Goal: Navigation & Orientation: Find specific page/section

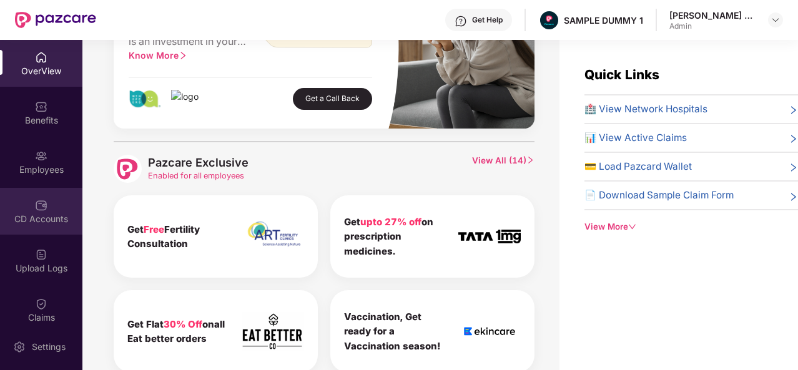
click at [50, 210] on div "CD Accounts" at bounding box center [41, 211] width 82 height 47
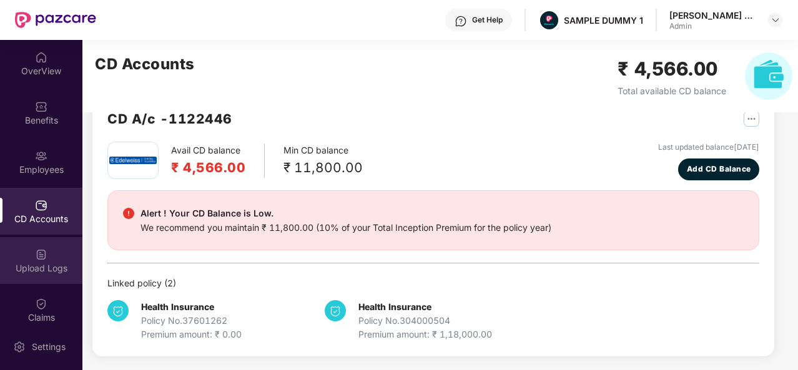
scroll to position [81, 0]
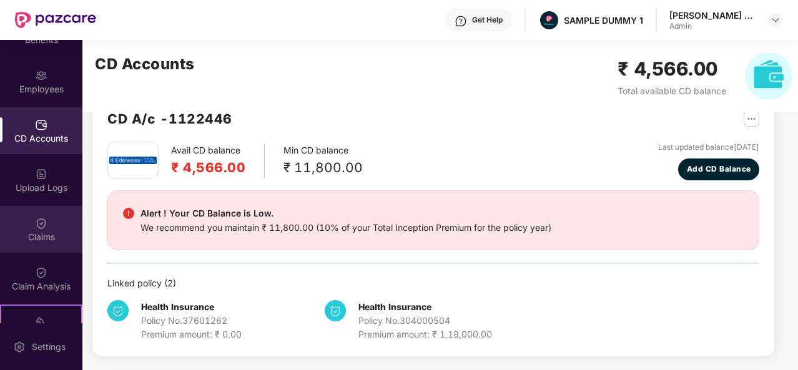
click at [47, 229] on div "Claims" at bounding box center [41, 229] width 82 height 47
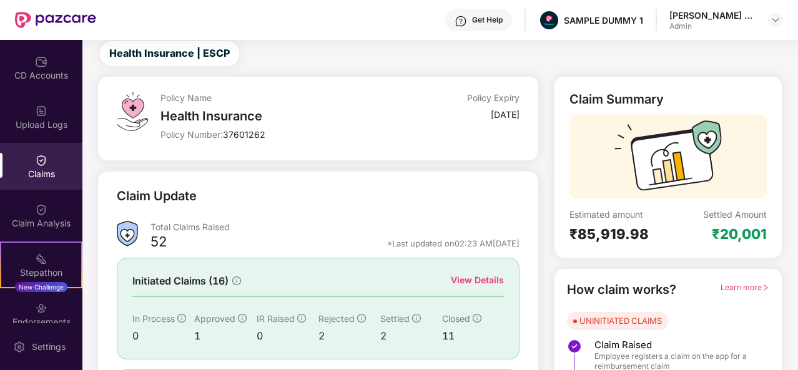
scroll to position [145, 0]
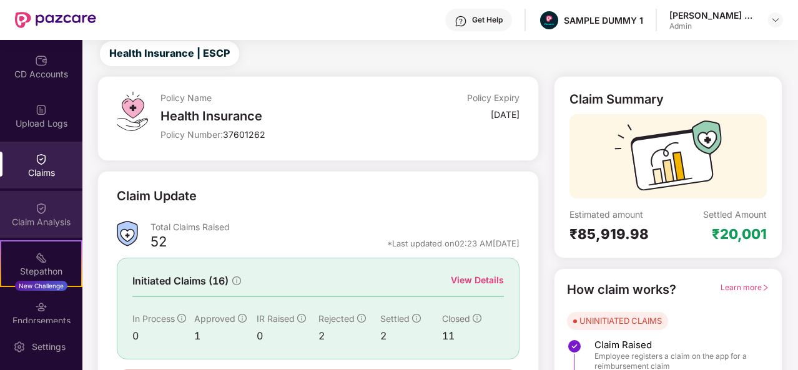
click at [55, 209] on div "Claim Analysis" at bounding box center [41, 214] width 82 height 47
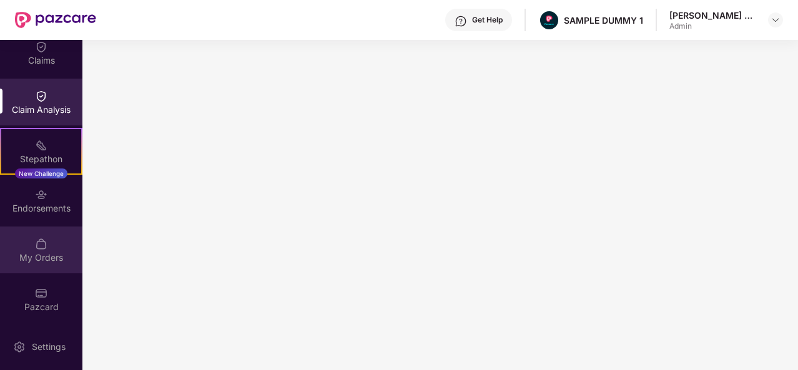
scroll to position [258, 0]
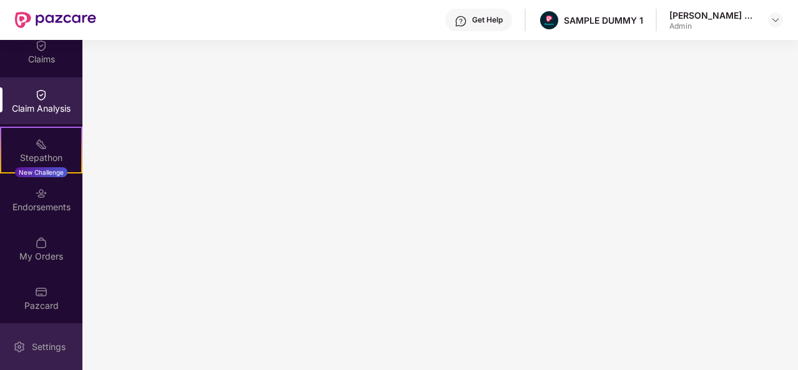
click at [50, 342] on div "Settings" at bounding box center [48, 347] width 41 height 12
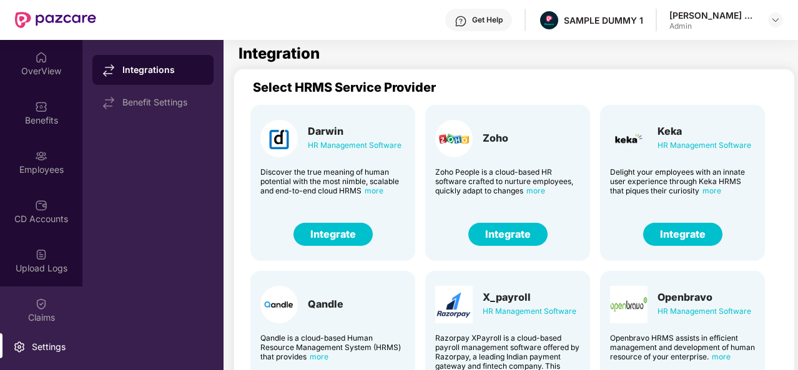
click at [59, 312] on div "Claims" at bounding box center [41, 318] width 82 height 12
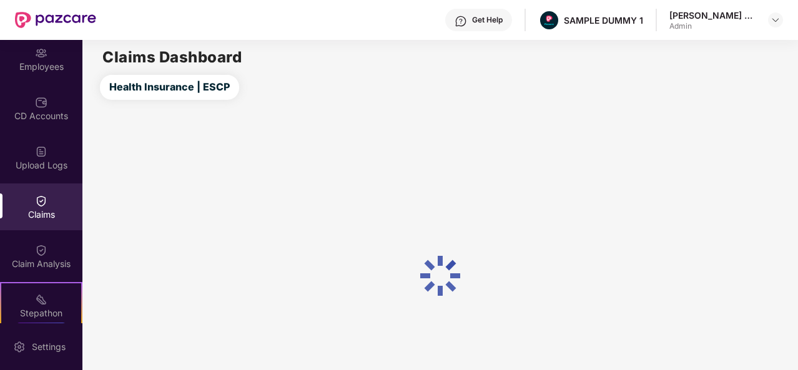
scroll to position [112, 0]
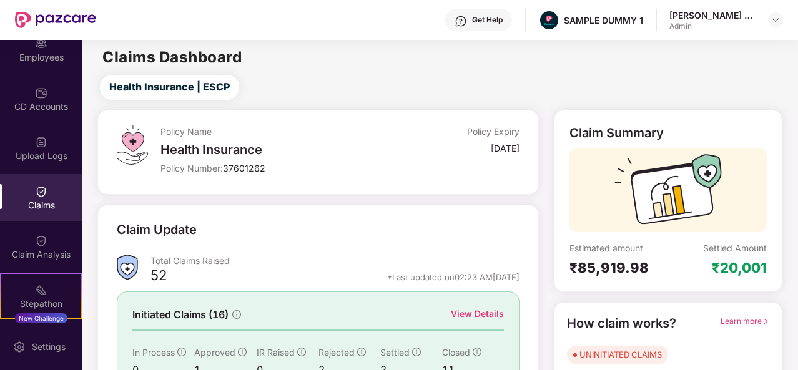
click at [42, 240] on img at bounding box center [41, 241] width 12 height 12
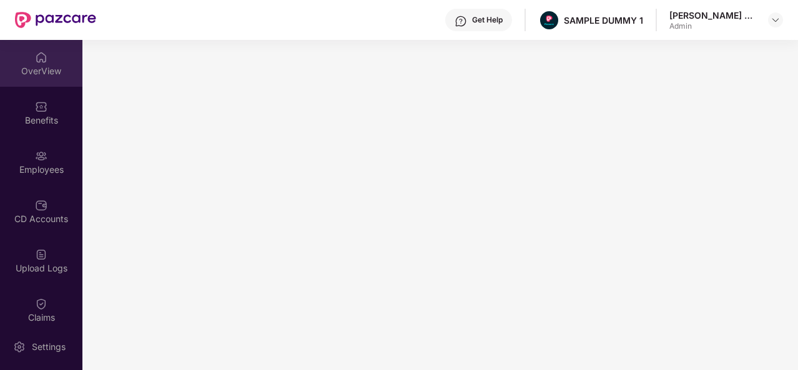
click at [47, 68] on div "OverView" at bounding box center [41, 71] width 82 height 12
